Goal: Task Accomplishment & Management: Manage account settings

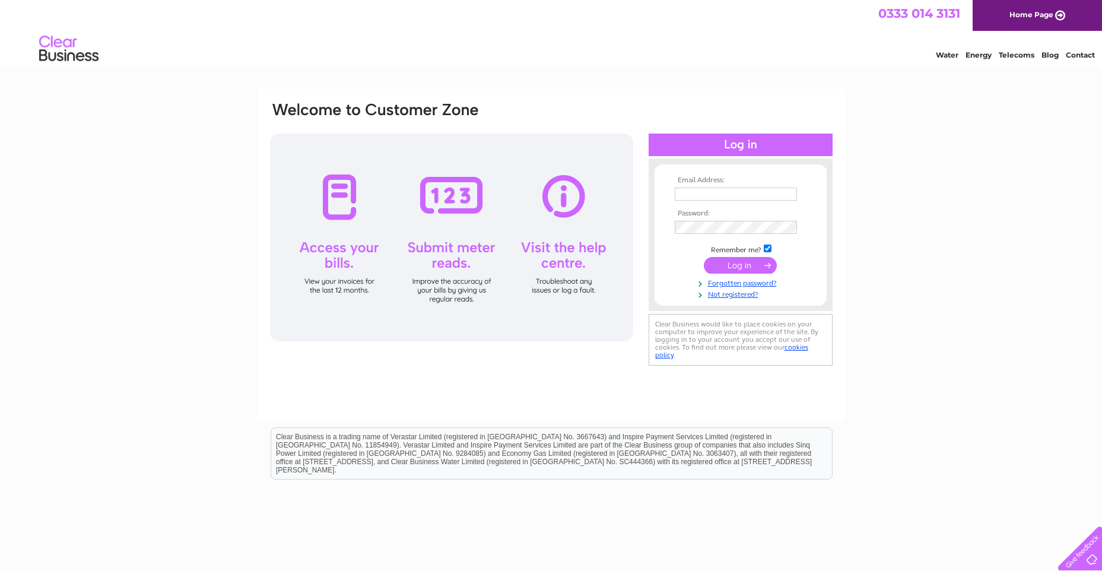
type input "[PERSON_NAME][EMAIL_ADDRESS][DOMAIN_NAME]"
click at [732, 265] on input "submit" at bounding box center [740, 265] width 73 height 17
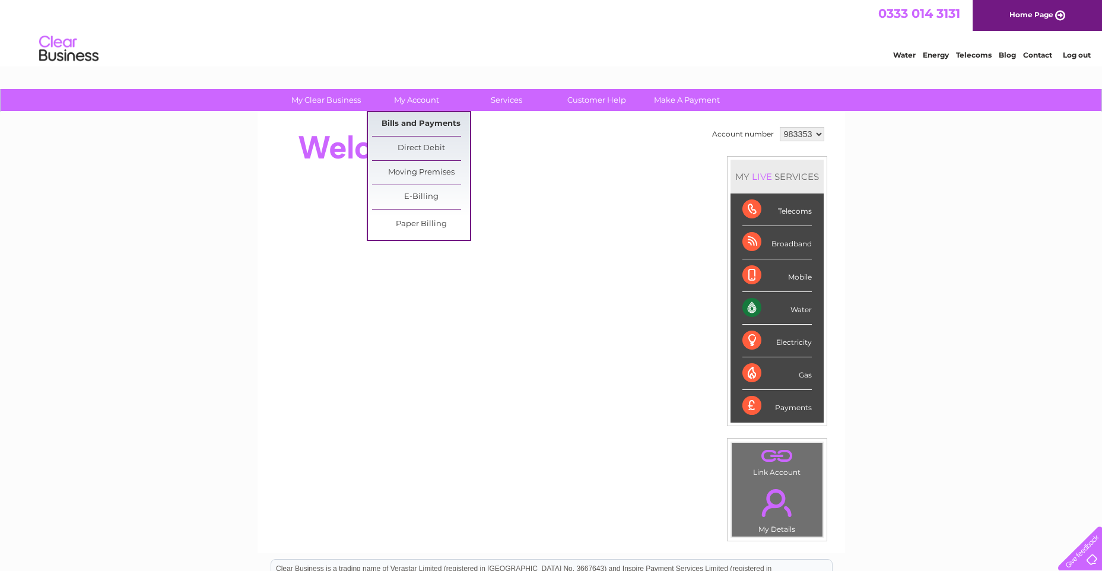
click at [399, 123] on link "Bills and Payments" at bounding box center [421, 124] width 98 height 24
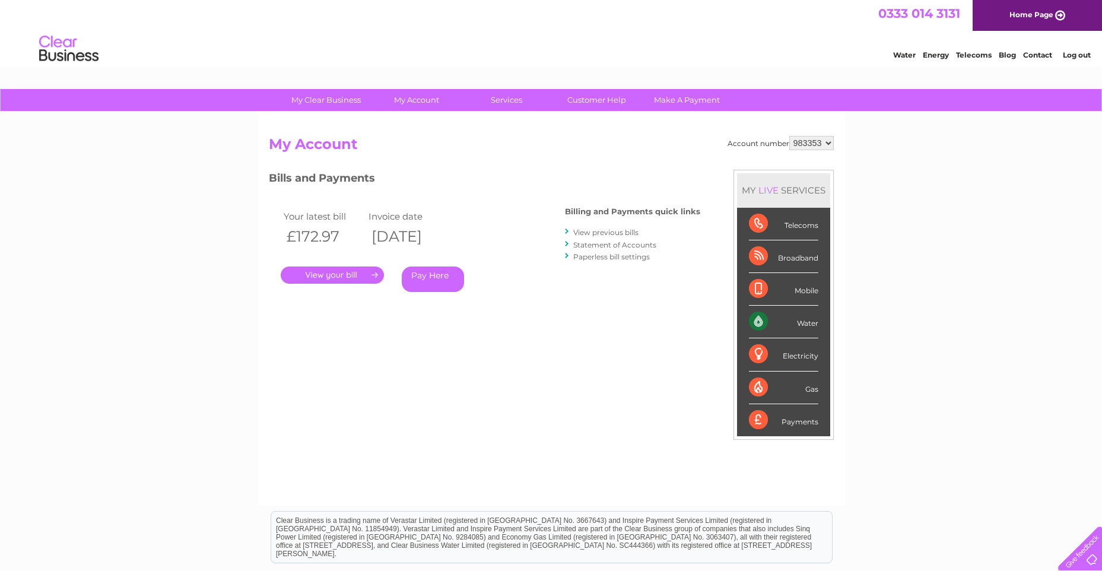
click at [362, 273] on link "." at bounding box center [332, 274] width 103 height 17
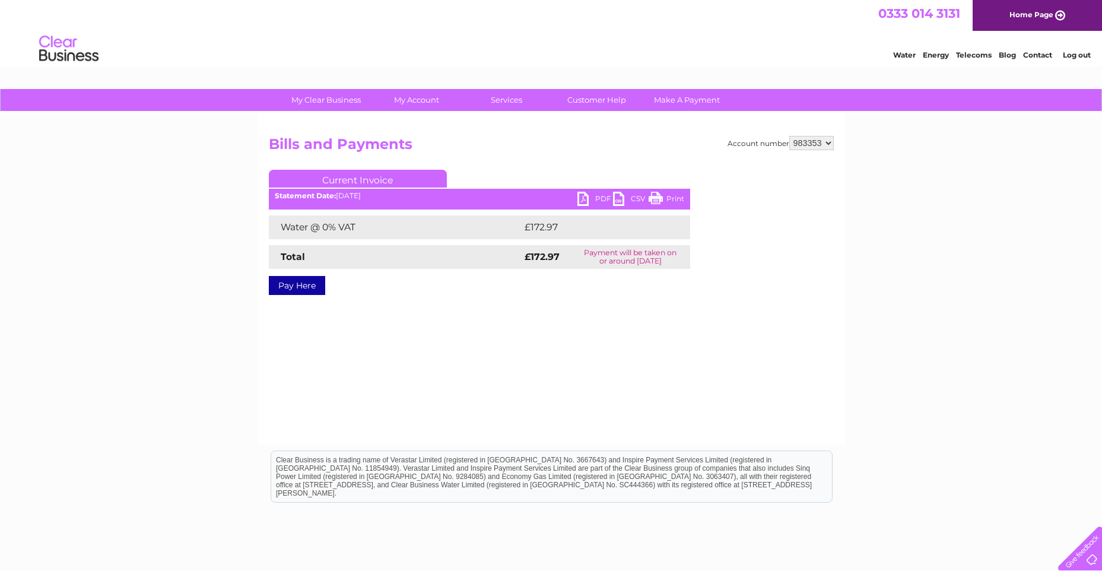
click at [587, 196] on link "PDF" at bounding box center [595, 200] width 36 height 17
